Goal: Find specific page/section: Find specific page/section

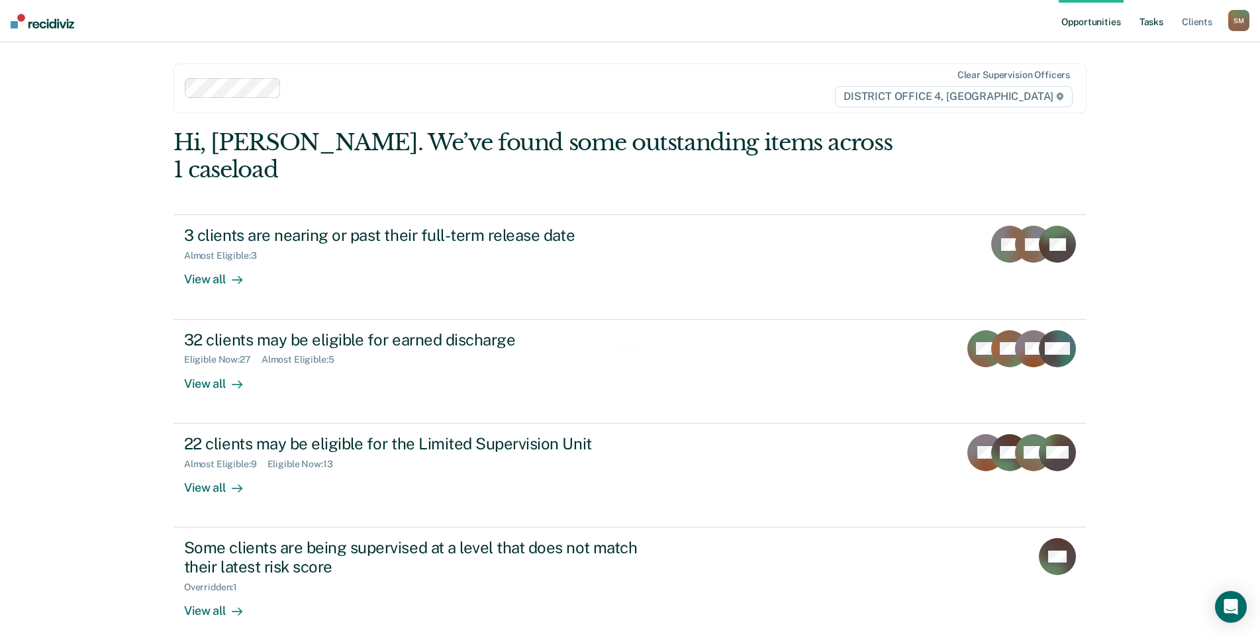
click at [1162, 22] on link "Tasks" at bounding box center [1151, 21] width 29 height 42
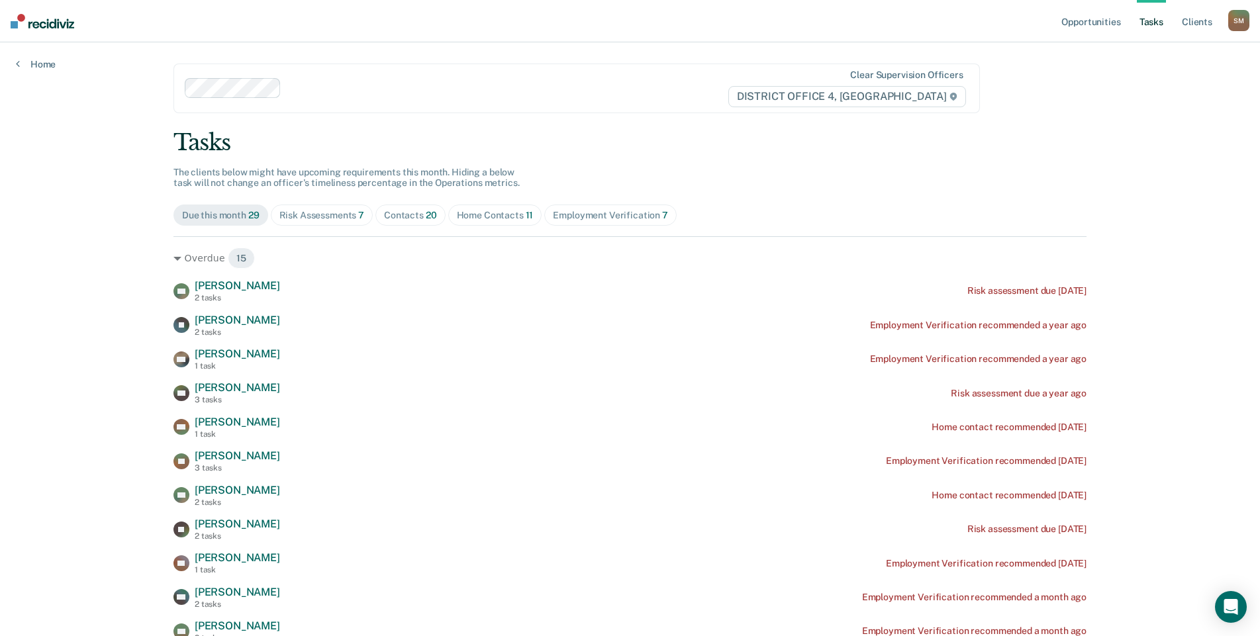
click at [411, 219] on div "Contacts 20" at bounding box center [410, 215] width 53 height 11
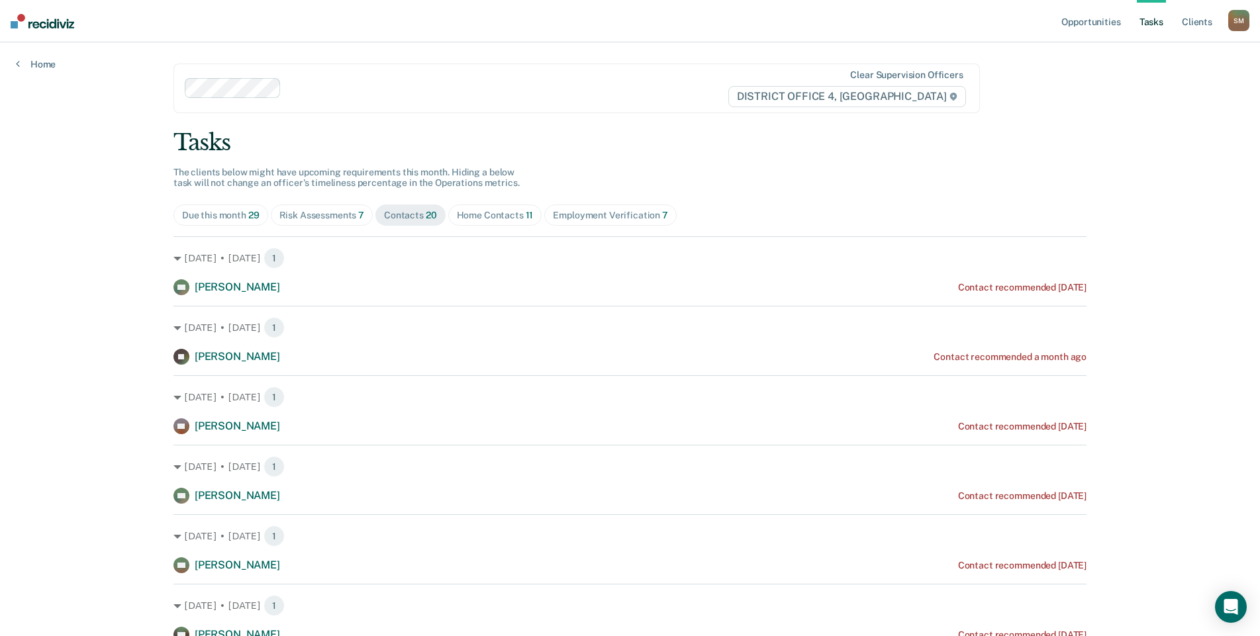
click at [328, 216] on div "Risk Assessments 7" at bounding box center [321, 215] width 85 height 11
click at [483, 216] on div "Home Contacts 11" at bounding box center [495, 215] width 77 height 11
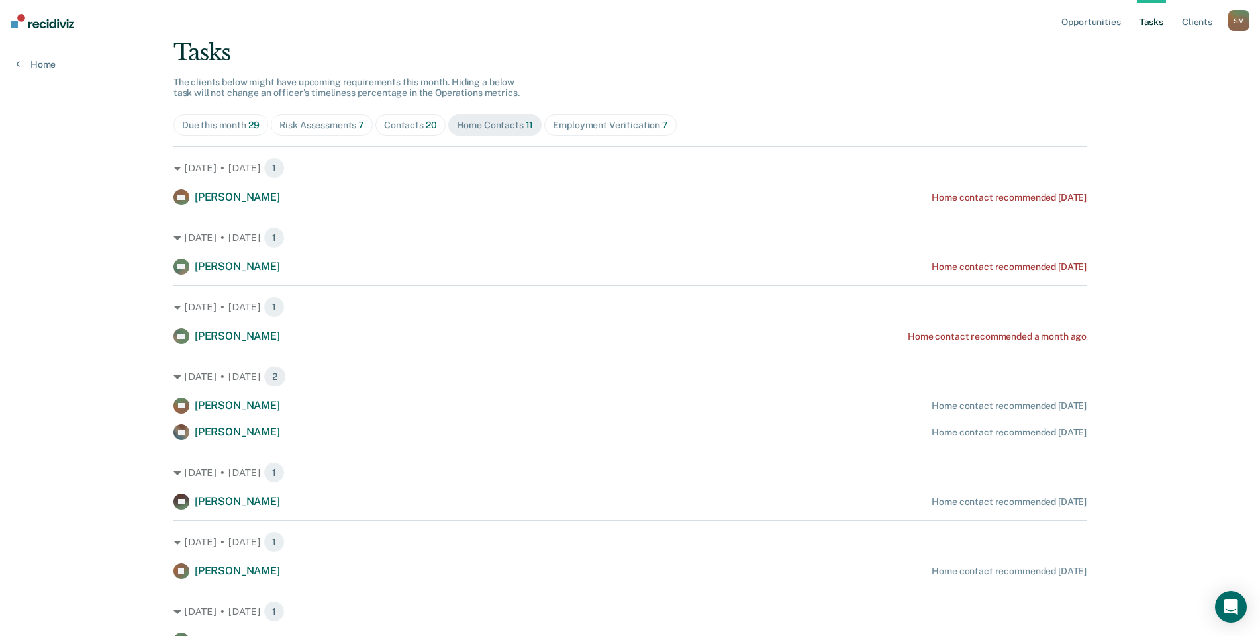
scroll to position [66, 0]
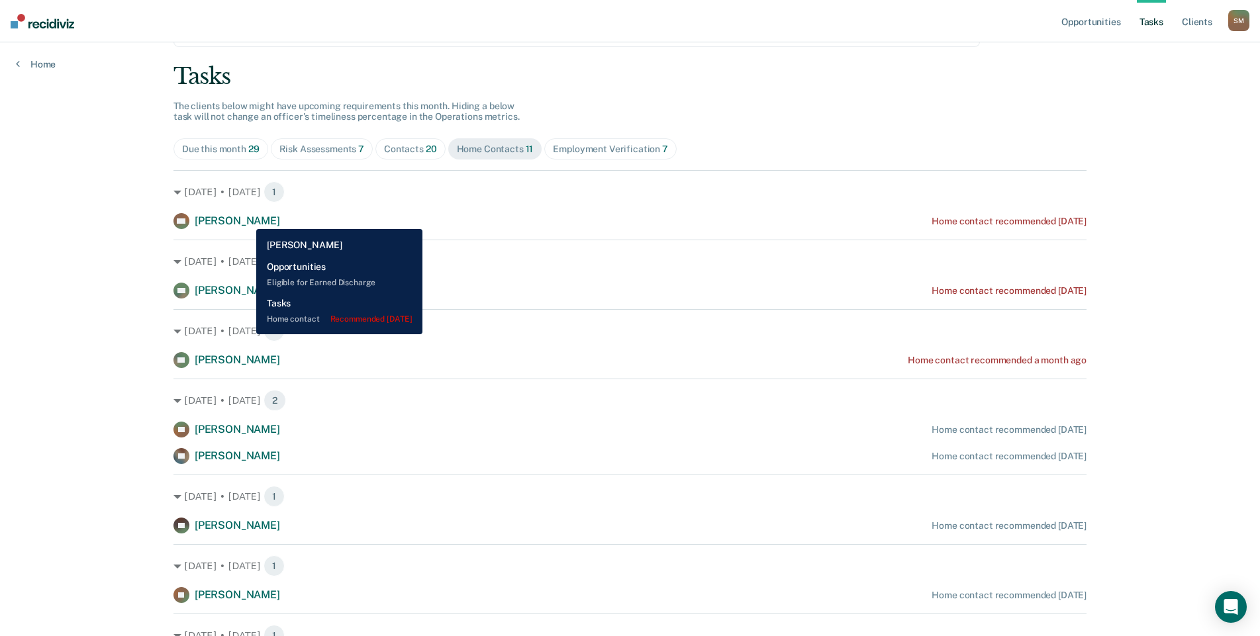
click at [246, 219] on span "[PERSON_NAME]" at bounding box center [237, 221] width 85 height 13
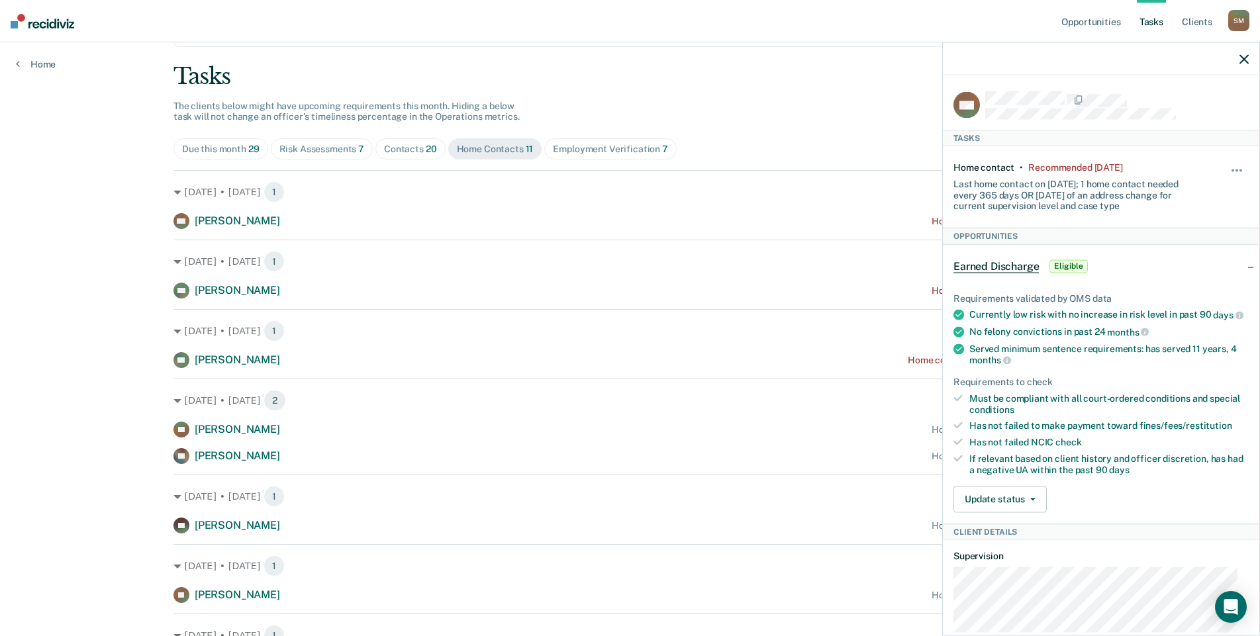
click at [1240, 56] on div at bounding box center [1101, 58] width 317 height 33
click at [1248, 60] on icon "button" at bounding box center [1244, 58] width 9 height 9
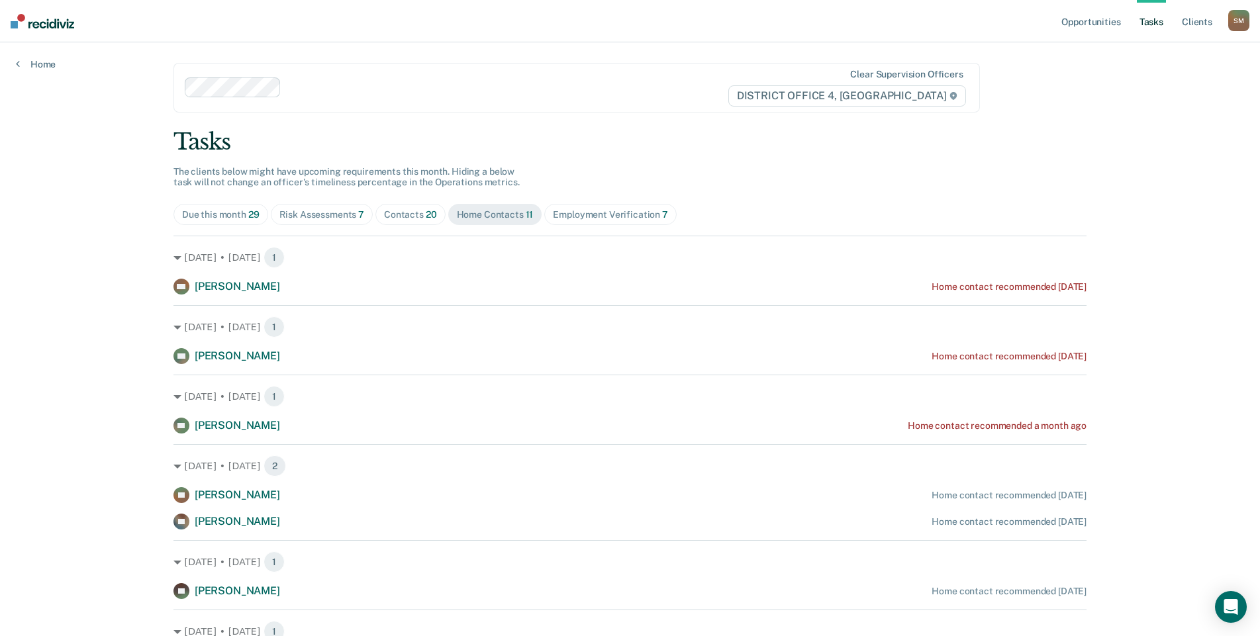
scroll to position [0, 0]
click at [306, 215] on div "Risk Assessments 7" at bounding box center [321, 215] width 85 height 11
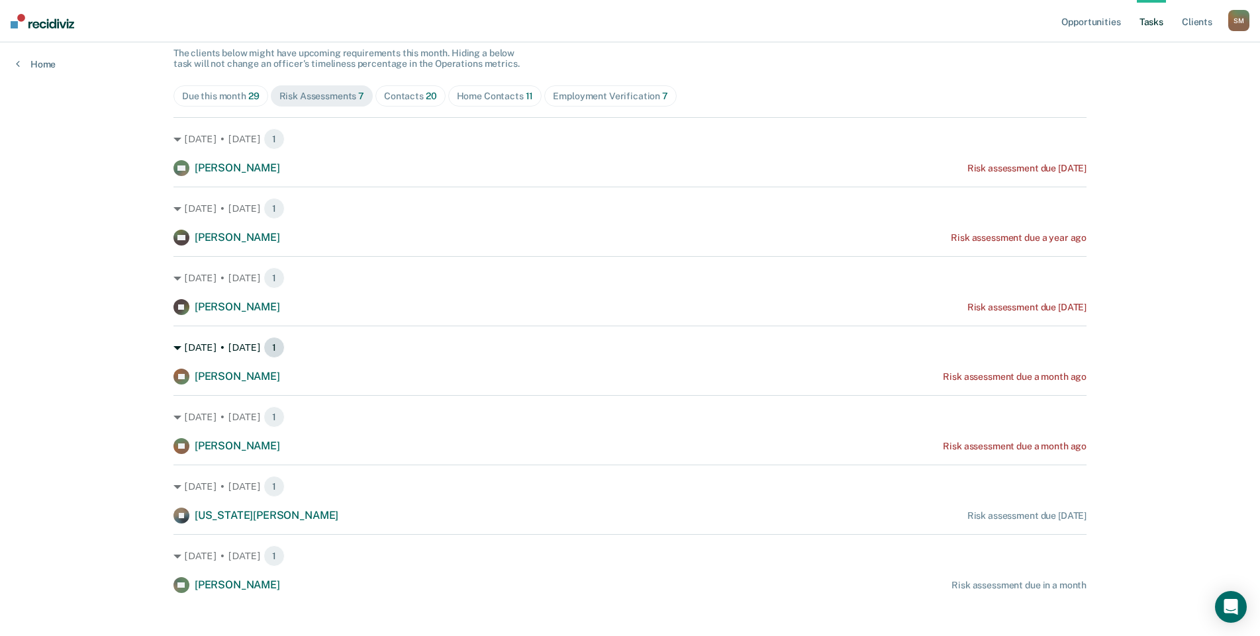
scroll to position [129, 0]
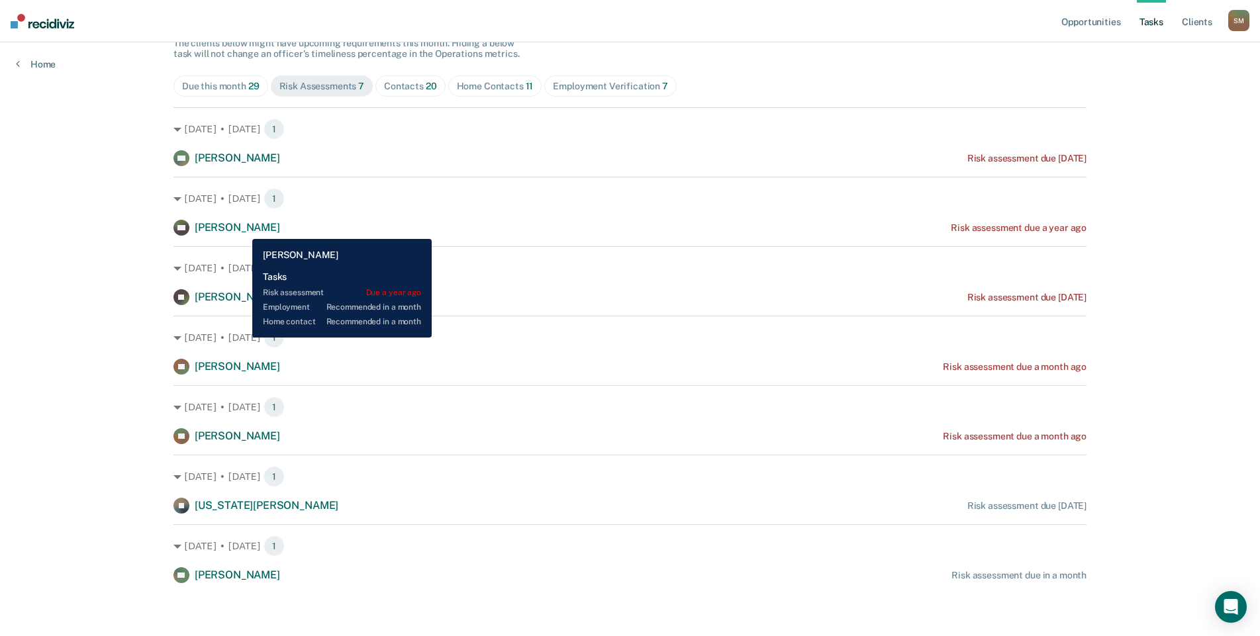
click at [242, 229] on span "[PERSON_NAME]" at bounding box center [237, 227] width 85 height 13
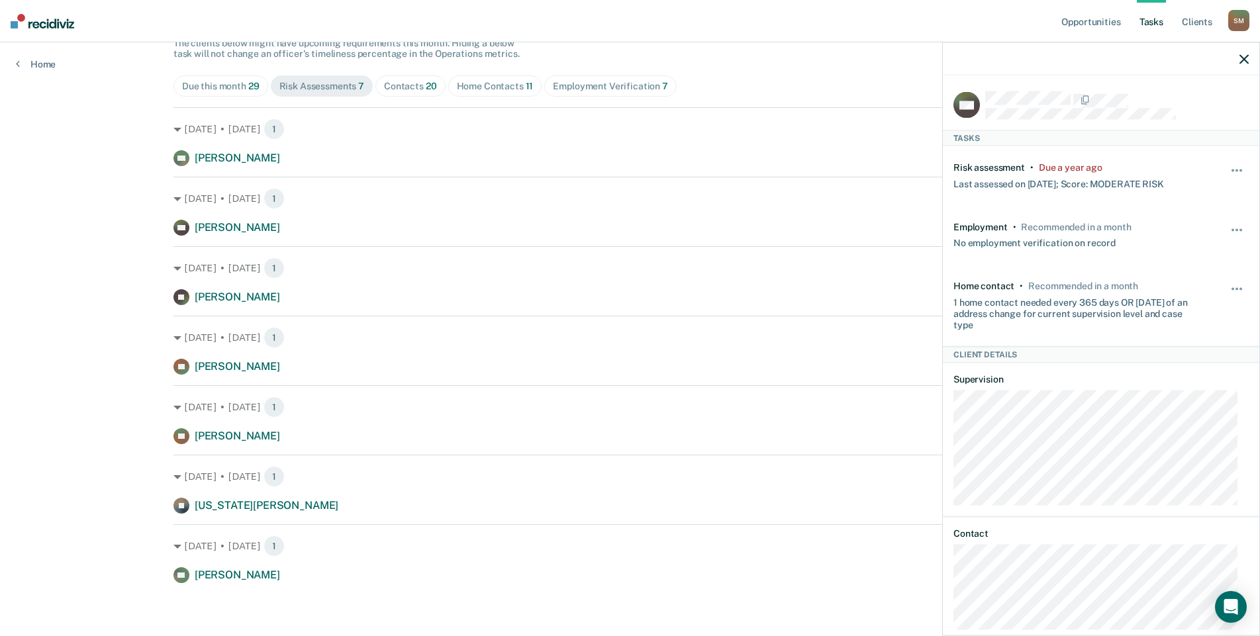
scroll to position [22, 0]
